Goal: Find specific page/section: Find specific page/section

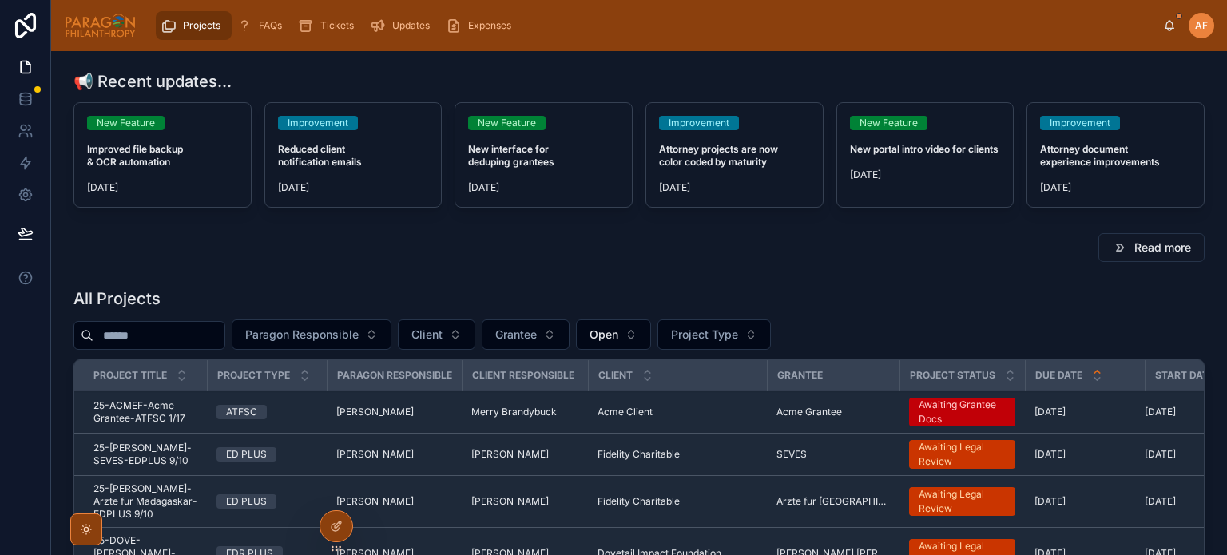
click at [159, 315] on div "All Projects Paragon Responsible Client Grantee Open Project Type Project Title…" at bounding box center [638, 531] width 1131 height 489
click at [164, 330] on input "text" at bounding box center [158, 335] width 131 height 22
type input "******"
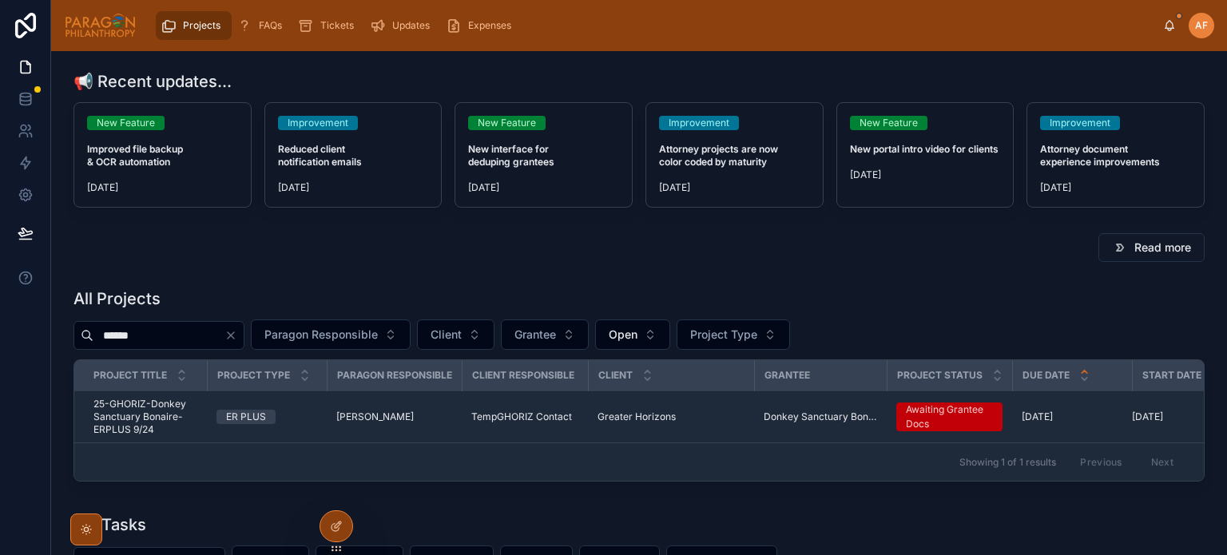
click at [179, 406] on span "25-GHORIZ-Donkey Sanctuary Bonaire-ERPLUS 9/24" at bounding box center [145, 417] width 104 height 38
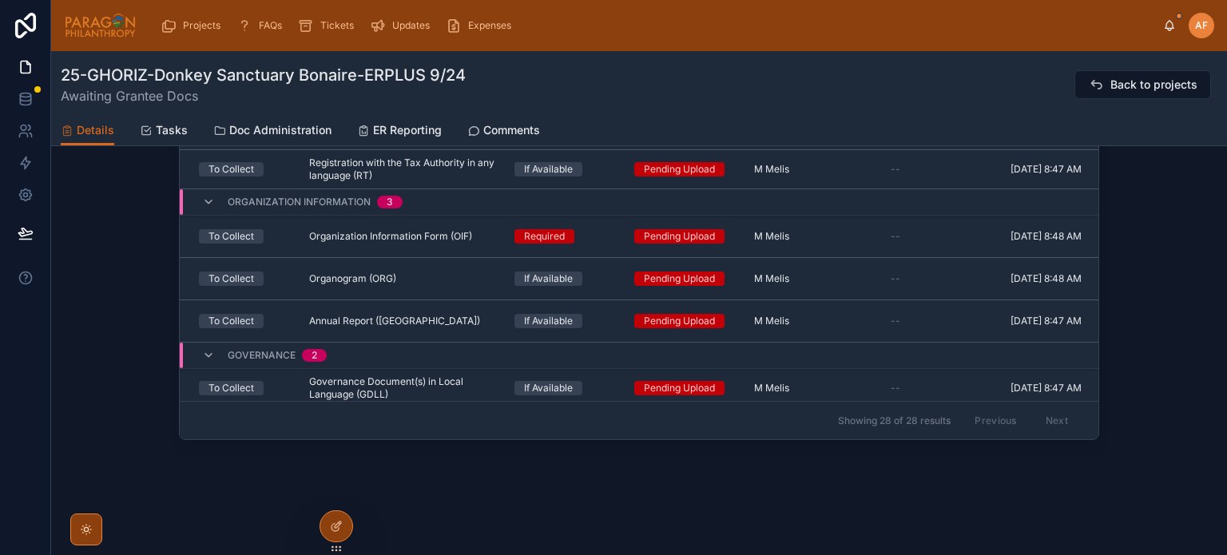
scroll to position [1386, 0]
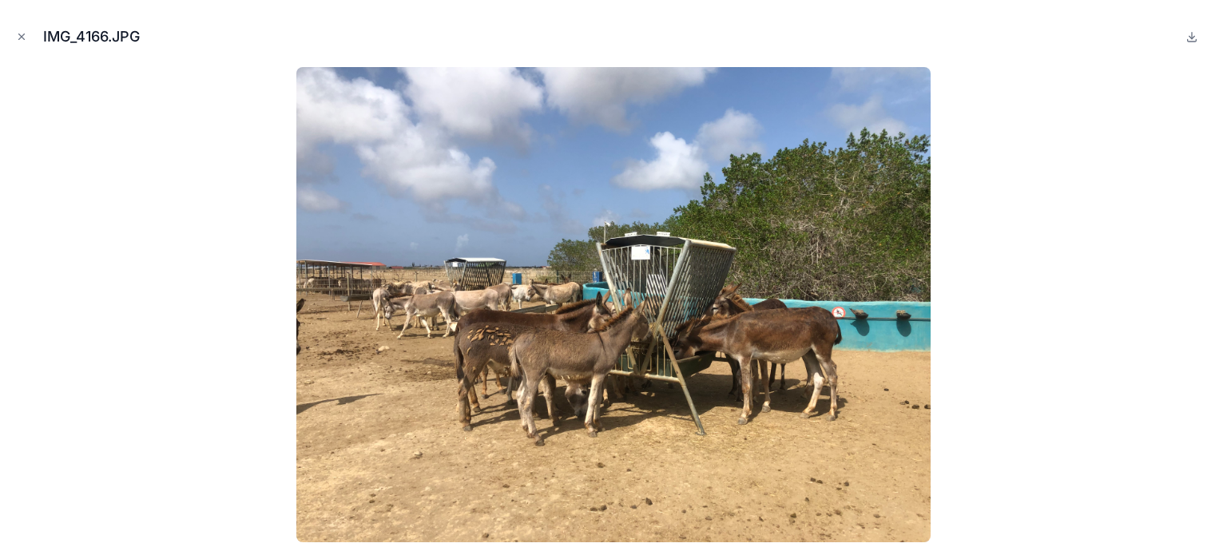
click at [195, 162] on div at bounding box center [613, 304] width 1201 height 475
click at [24, 41] on icon "Close modal" at bounding box center [21, 36] width 11 height 11
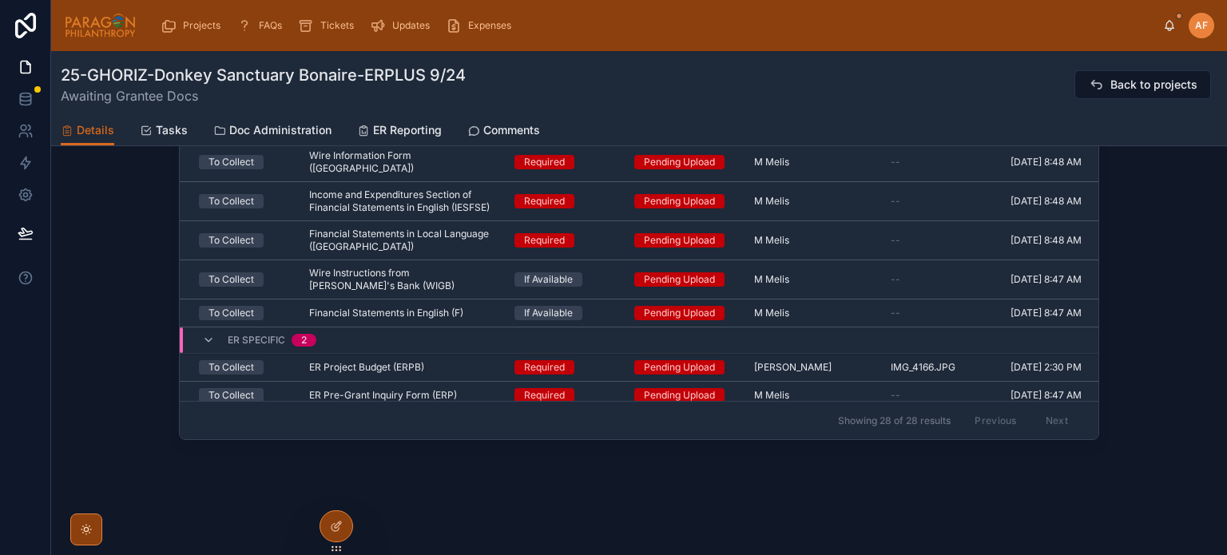
click at [86, 230] on div "All Tasks Deliverable Requirement Status Responsible Viable Docs Deliverable Do…" at bounding box center [638, 198] width 1175 height 509
